Goal: Task Accomplishment & Management: Complete application form

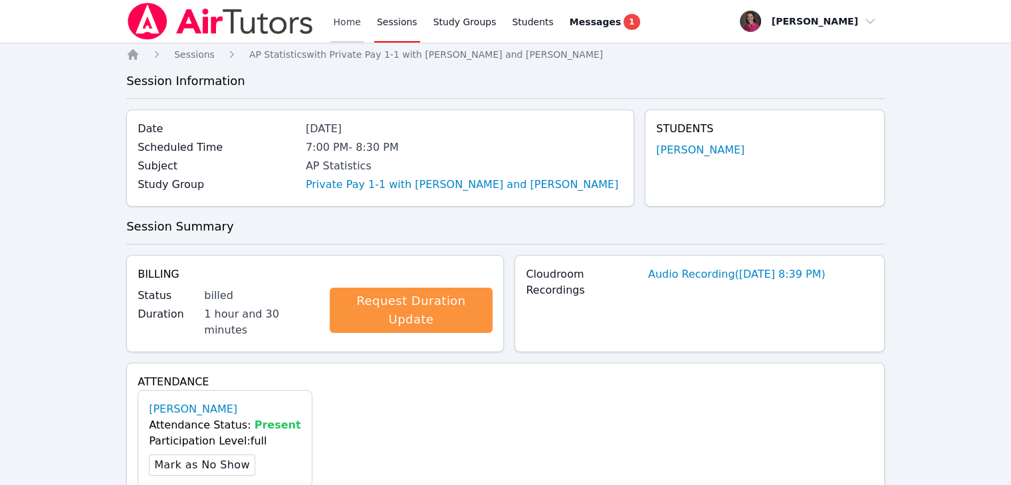
click at [356, 24] on link "Home" at bounding box center [346, 21] width 33 height 43
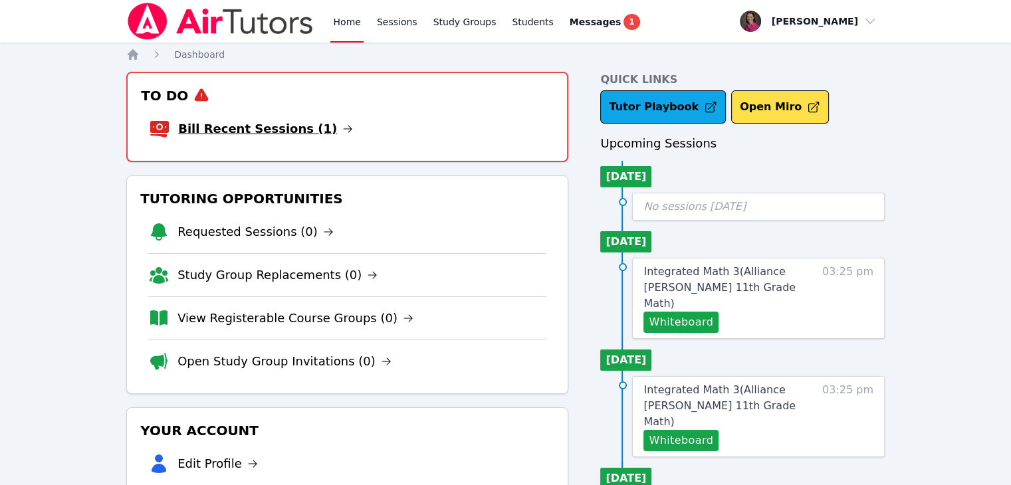
click at [254, 128] on link "Bill Recent Sessions (1)" at bounding box center [265, 129] width 175 height 19
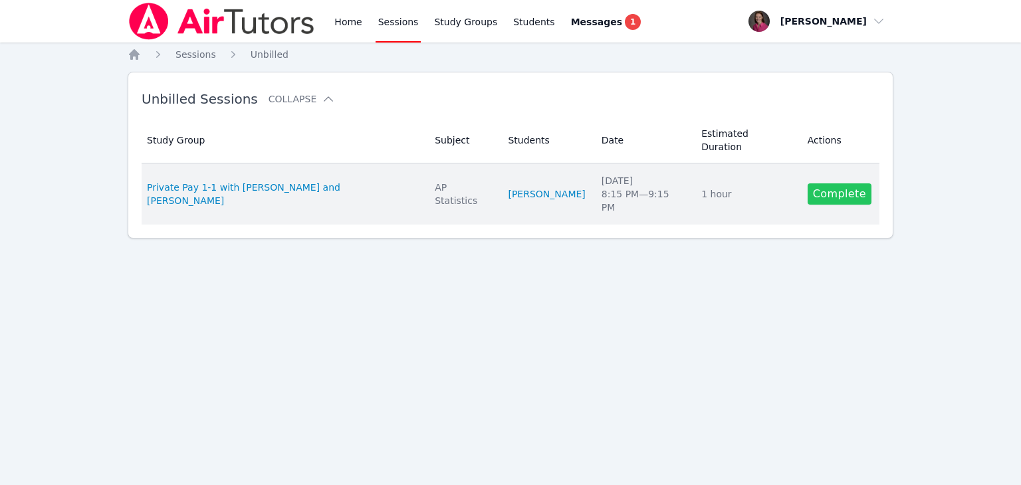
click at [834, 183] on link "Complete" at bounding box center [840, 193] width 64 height 21
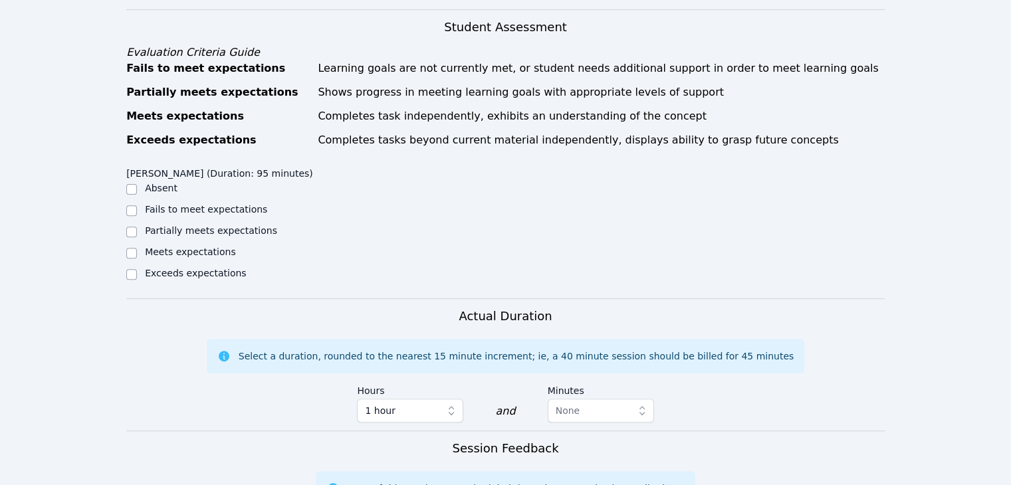
scroll to position [465, 0]
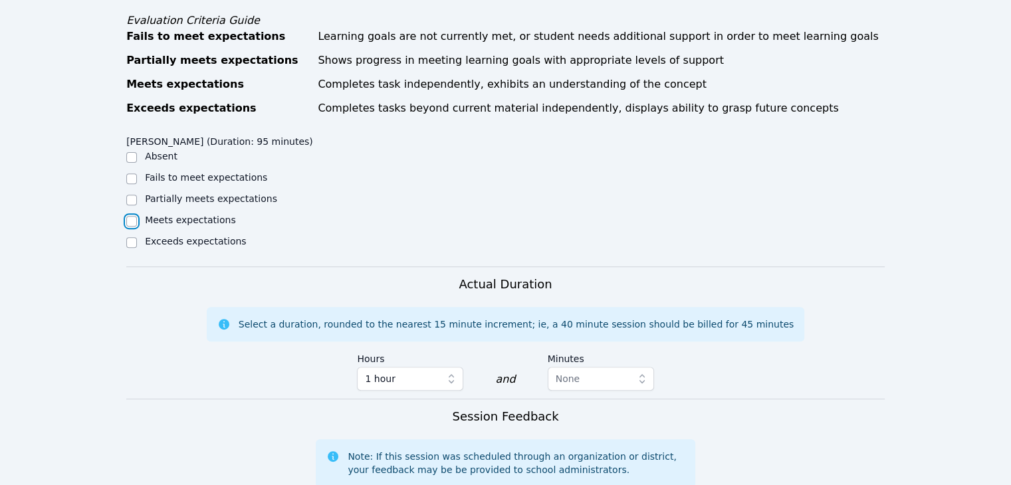
click at [131, 223] on input "Meets expectations" at bounding box center [131, 221] width 11 height 11
checkbox input "true"
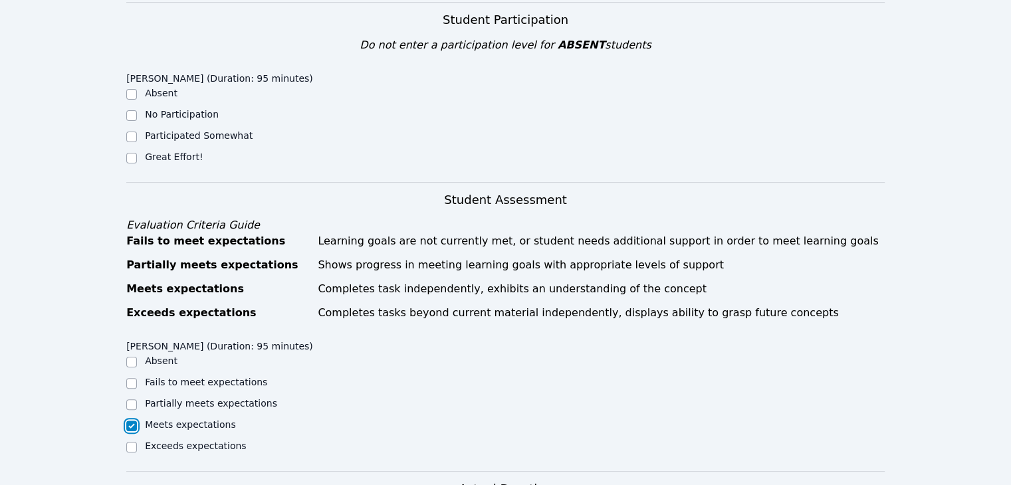
scroll to position [250, 0]
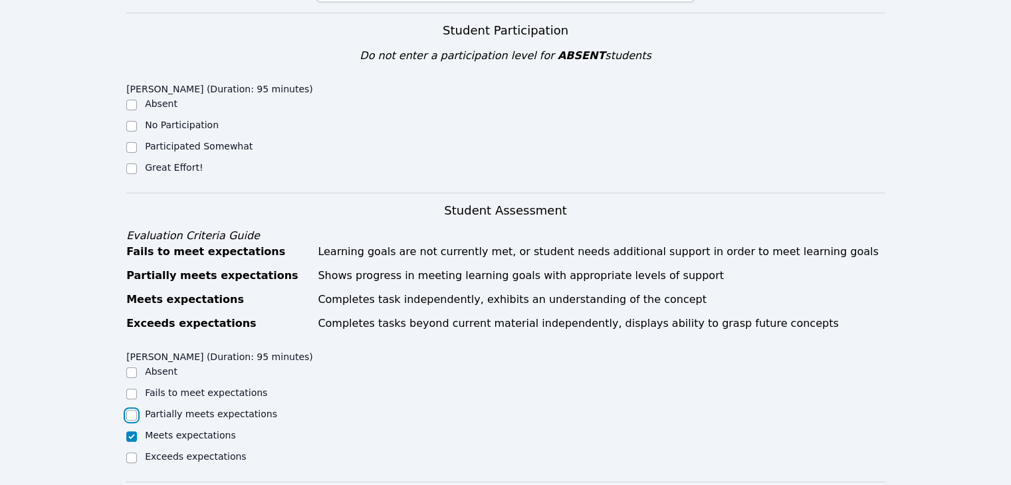
click at [135, 413] on input "Partially meets expectations" at bounding box center [131, 415] width 11 height 11
checkbox input "true"
checkbox input "false"
click at [128, 174] on div at bounding box center [131, 169] width 11 height 16
click at [131, 166] on input "Great Effort!" at bounding box center [131, 169] width 11 height 11
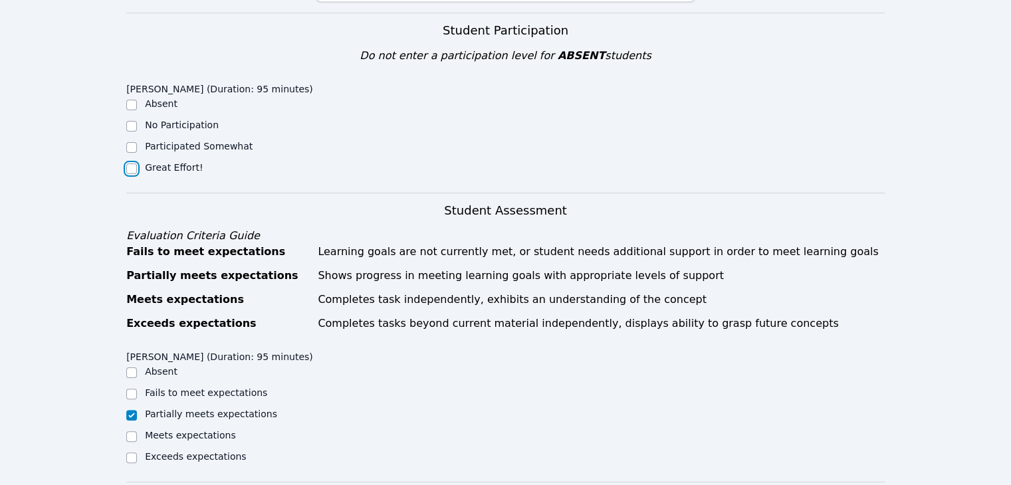
checkbox input "true"
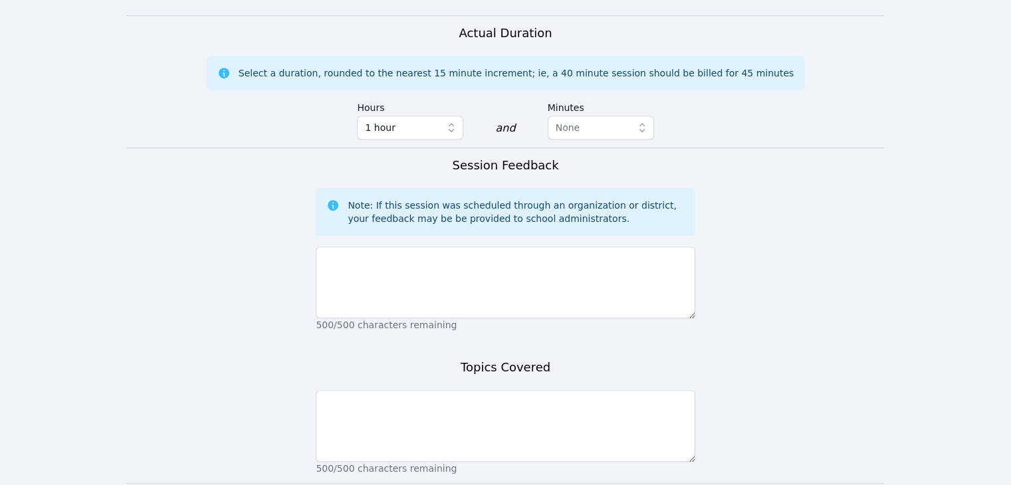
scroll to position [718, 0]
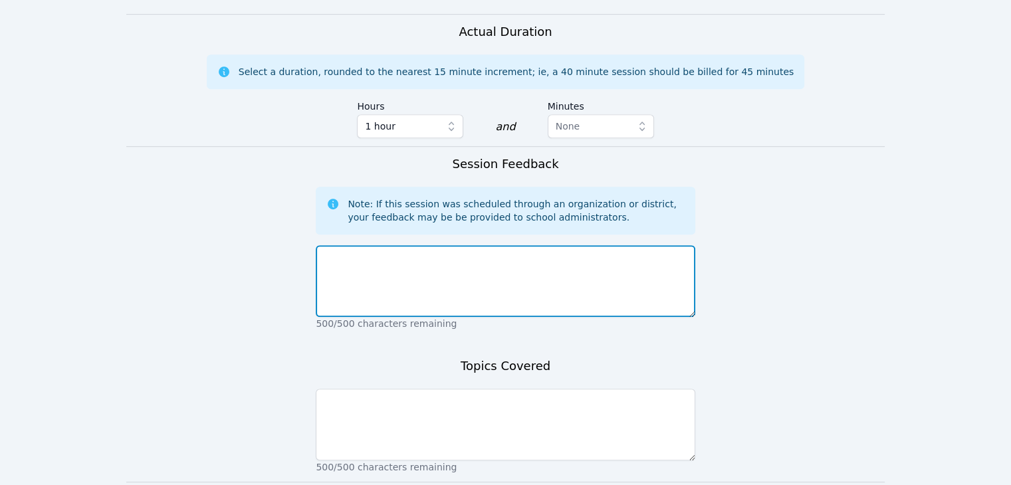
click at [449, 291] on textarea at bounding box center [505, 281] width 379 height 72
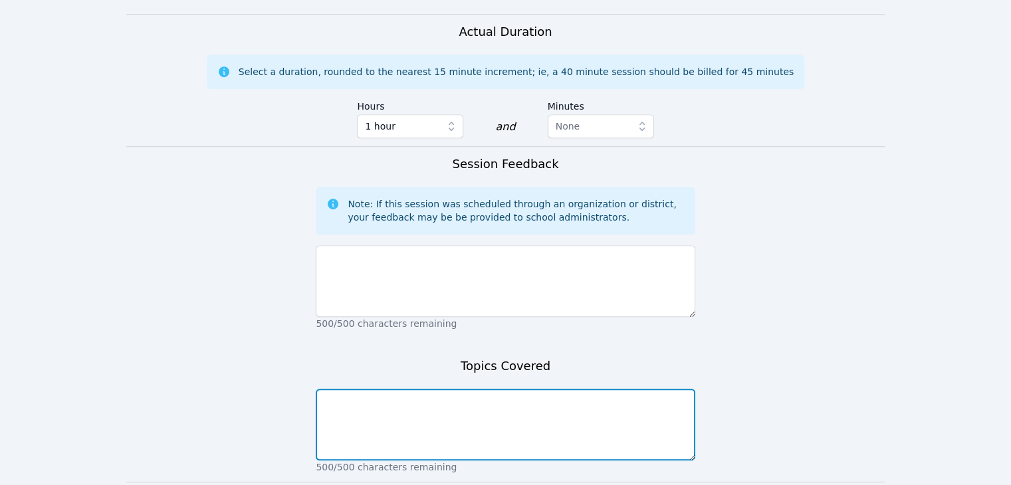
click at [404, 405] on textarea at bounding box center [505, 425] width 379 height 72
type textarea "Chapter 2 review - z scores, percentages, IQR from normal distribution."
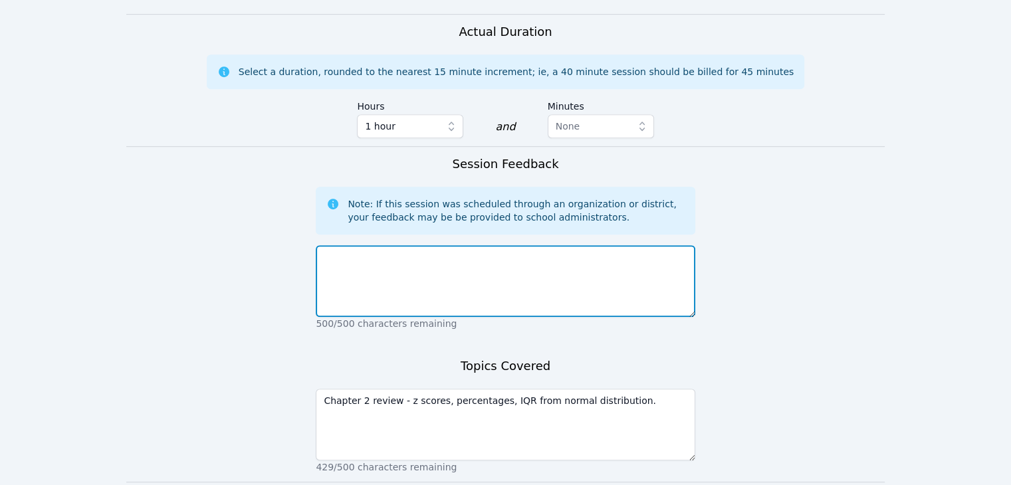
click at [340, 283] on textarea at bounding box center [505, 281] width 379 height 72
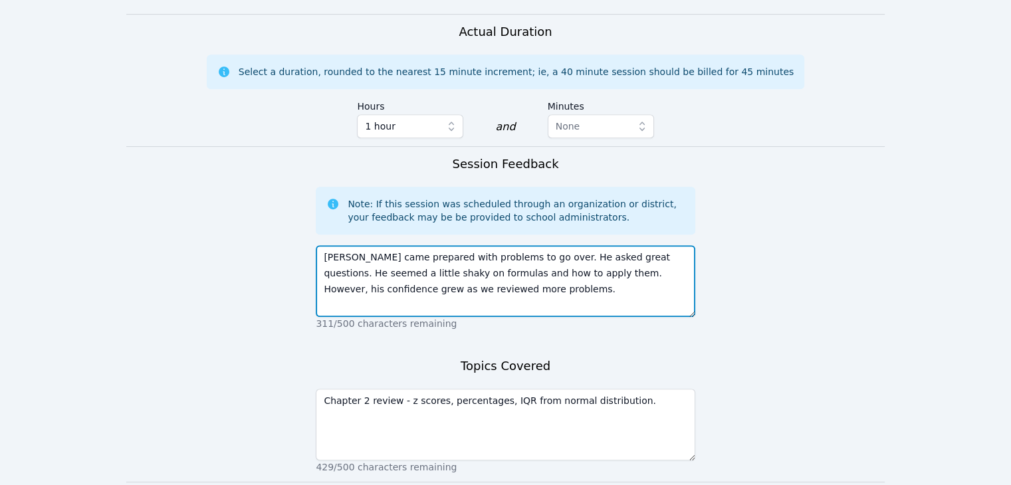
scroll to position [816, 0]
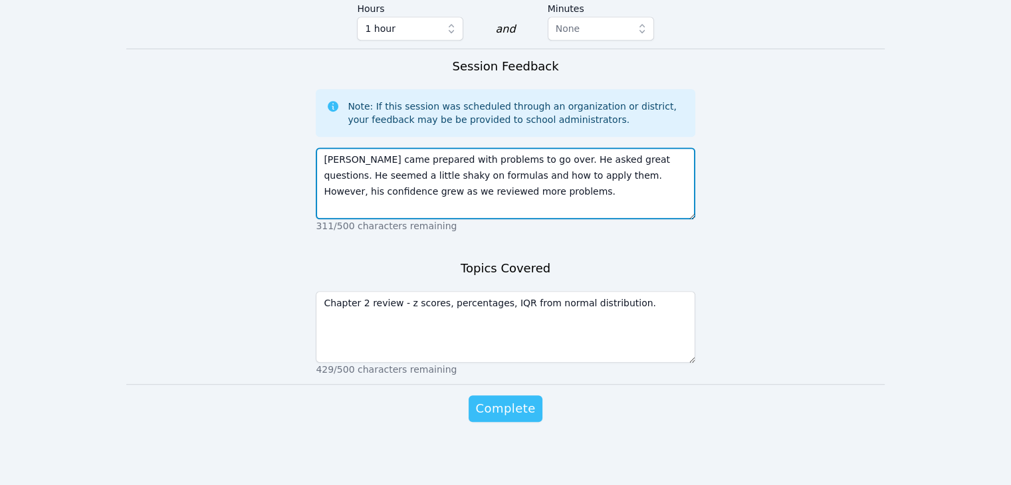
type textarea "Levi came prepared with problems to go over. He asked great questions. He seeme…"
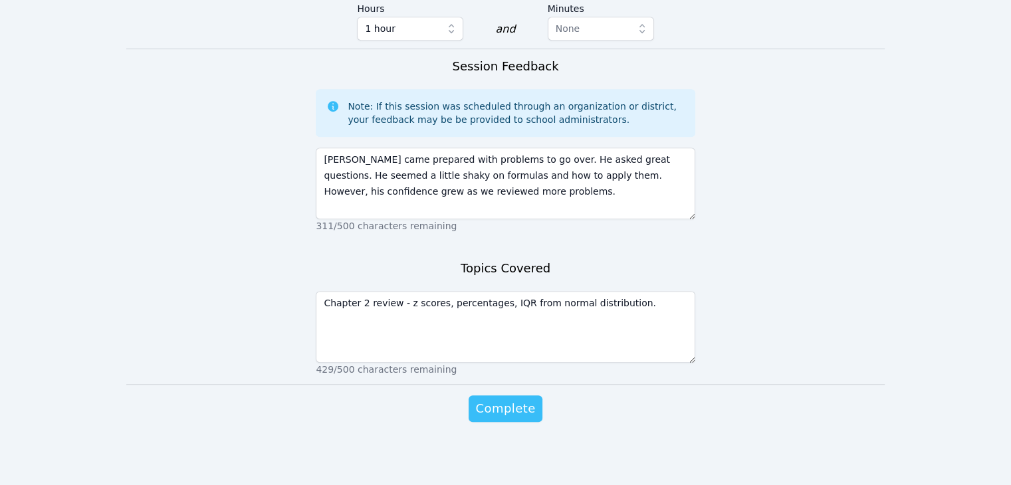
click at [508, 408] on span "Complete" at bounding box center [505, 409] width 60 height 19
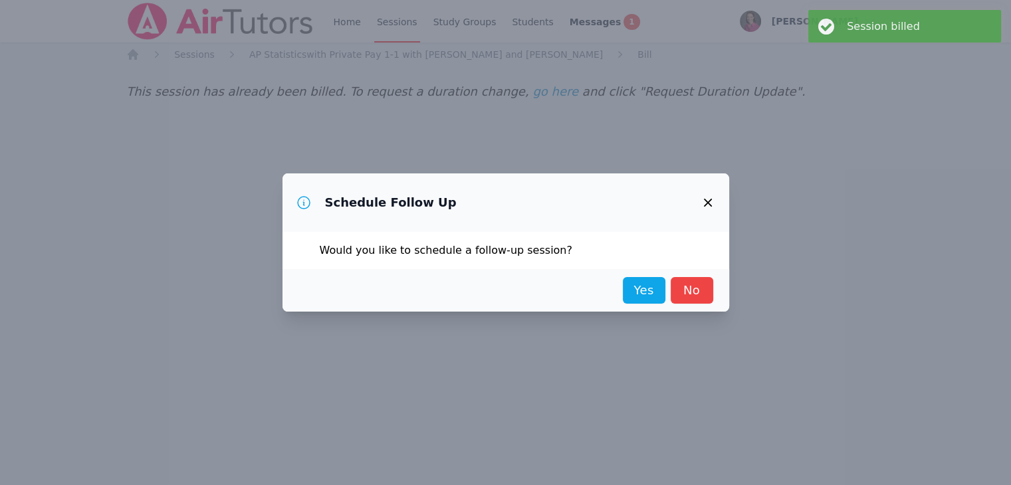
scroll to position [0, 0]
click at [688, 287] on link "No" at bounding box center [696, 290] width 43 height 27
